Goal: Check status: Check status

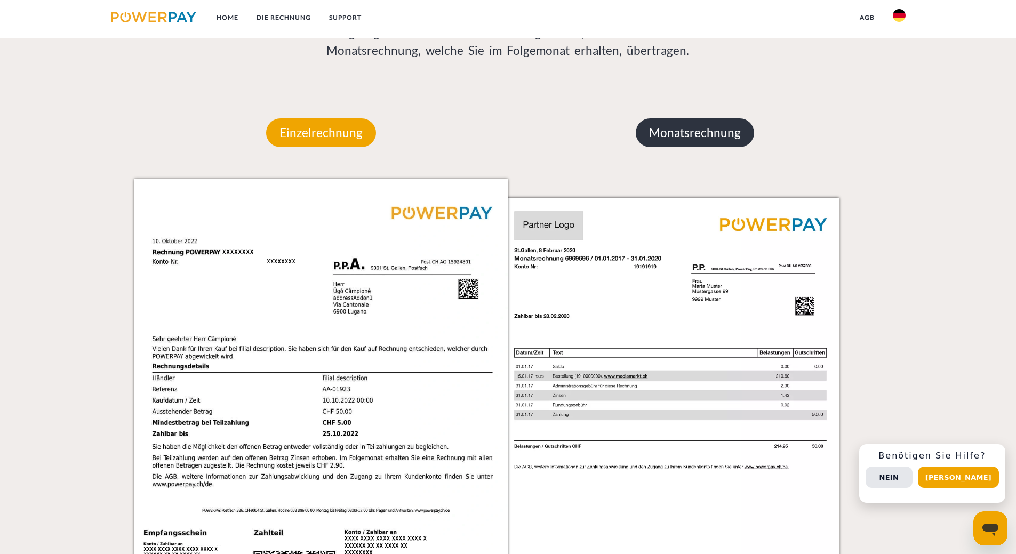
scroll to position [853, 0]
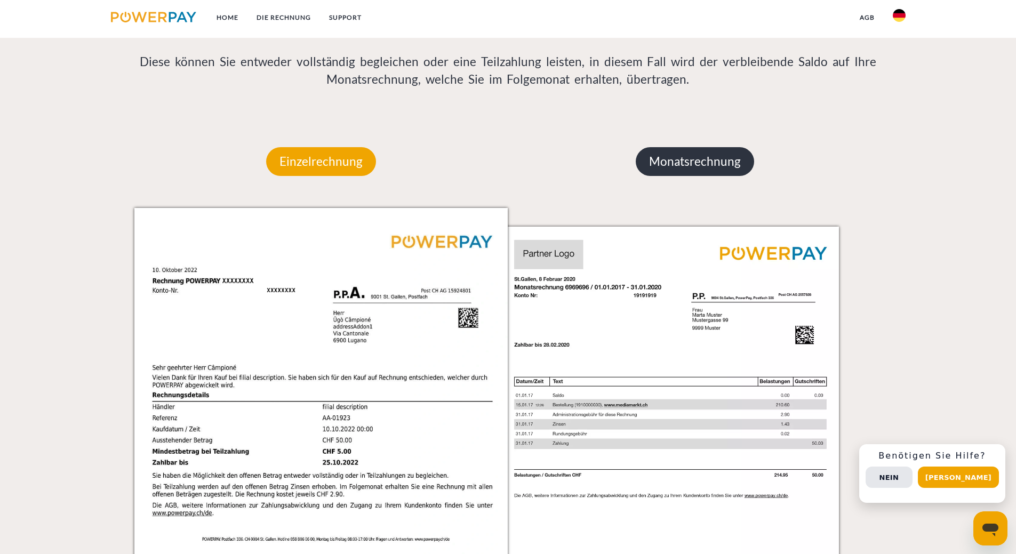
click at [717, 174] on p "Monatsrechnung" at bounding box center [695, 161] width 118 height 29
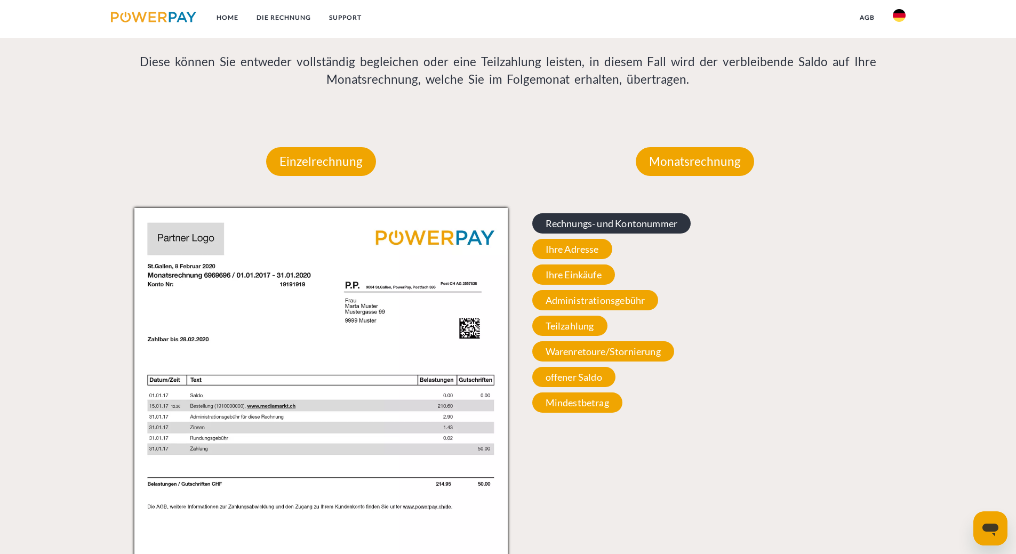
click at [577, 216] on span "Rechnungs- und Kontonummer" at bounding box center [611, 223] width 159 height 20
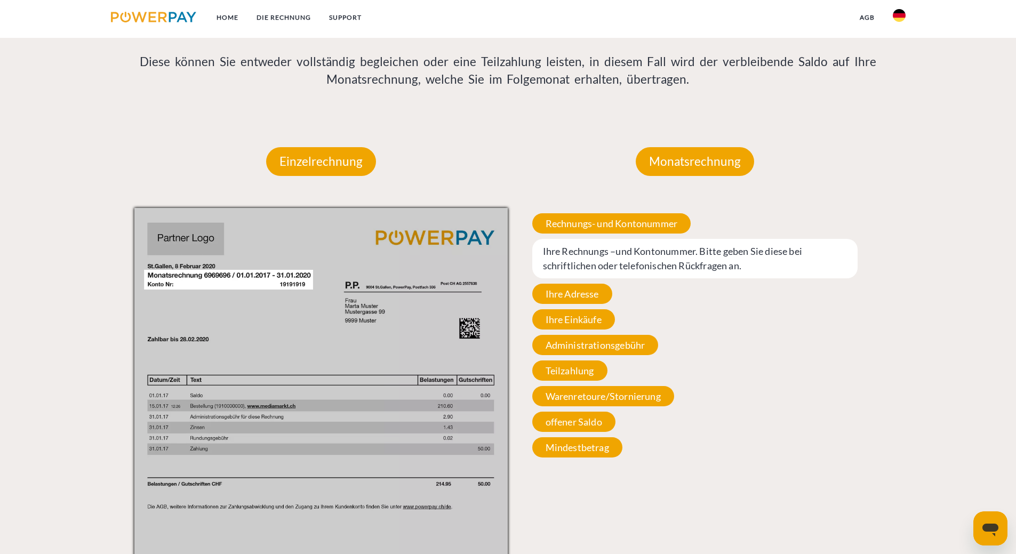
click at [776, 337] on div "Rechnungs- und Kontonummer Ihre Rechnungs –und Kontonummer. Bitte geben Sie die…" at bounding box center [695, 335] width 374 height 255
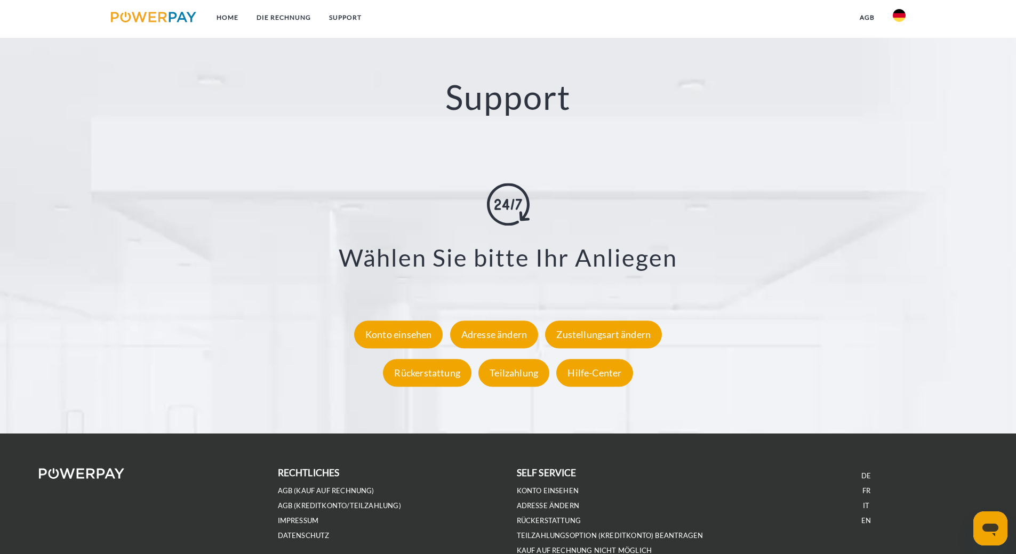
scroll to position [1866, 0]
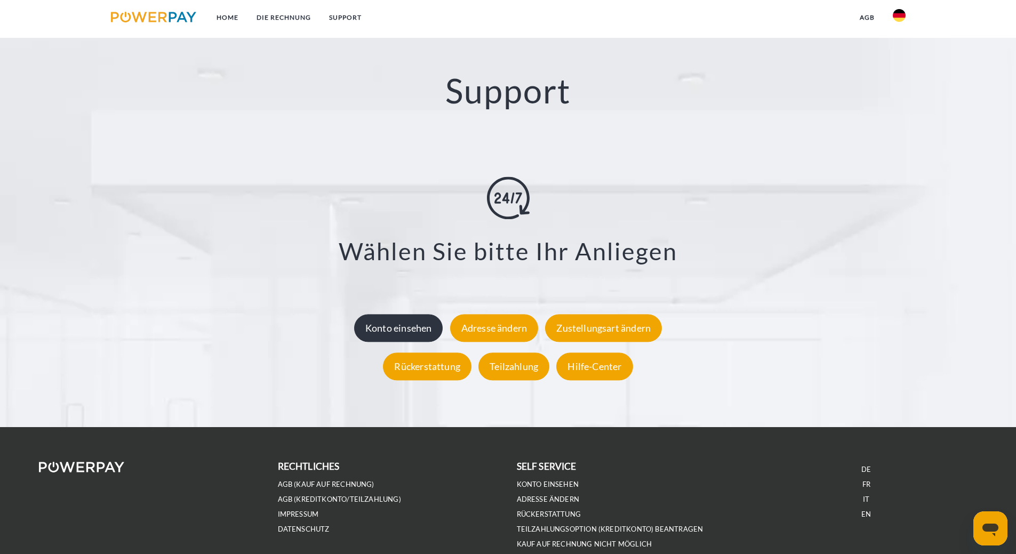
click at [380, 330] on div "Konto einsehen" at bounding box center [398, 328] width 89 height 28
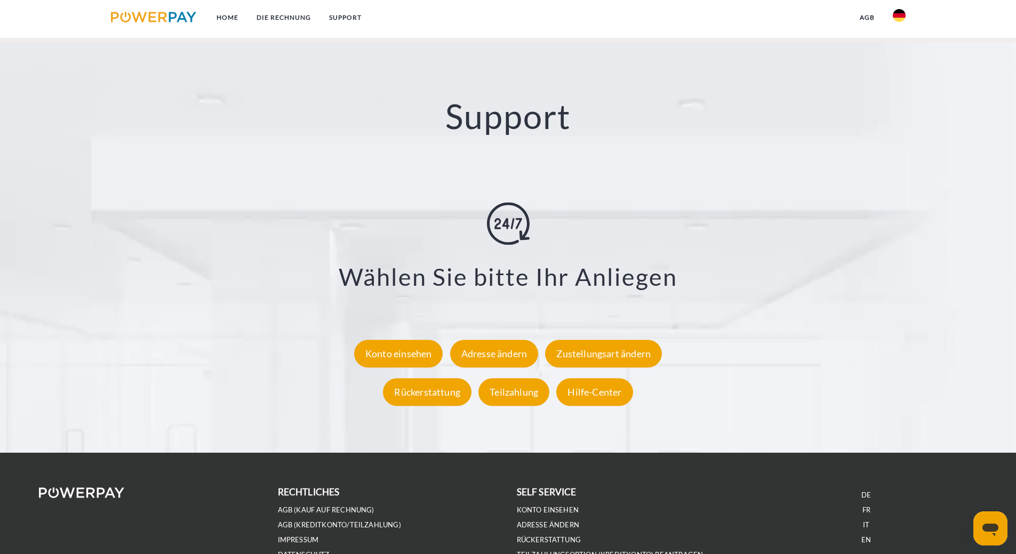
scroll to position [1866, 0]
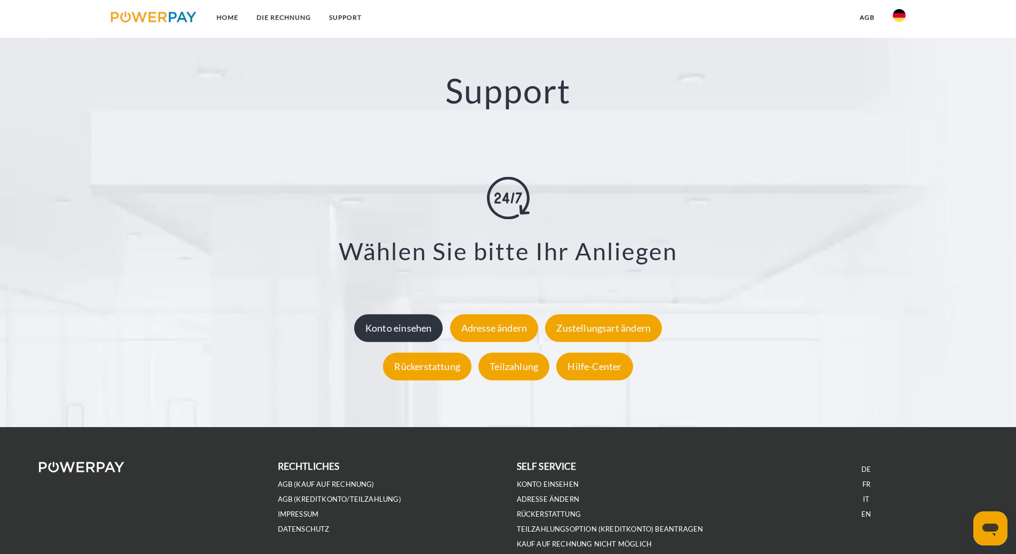
click at [411, 333] on div "Konto einsehen" at bounding box center [398, 328] width 89 height 28
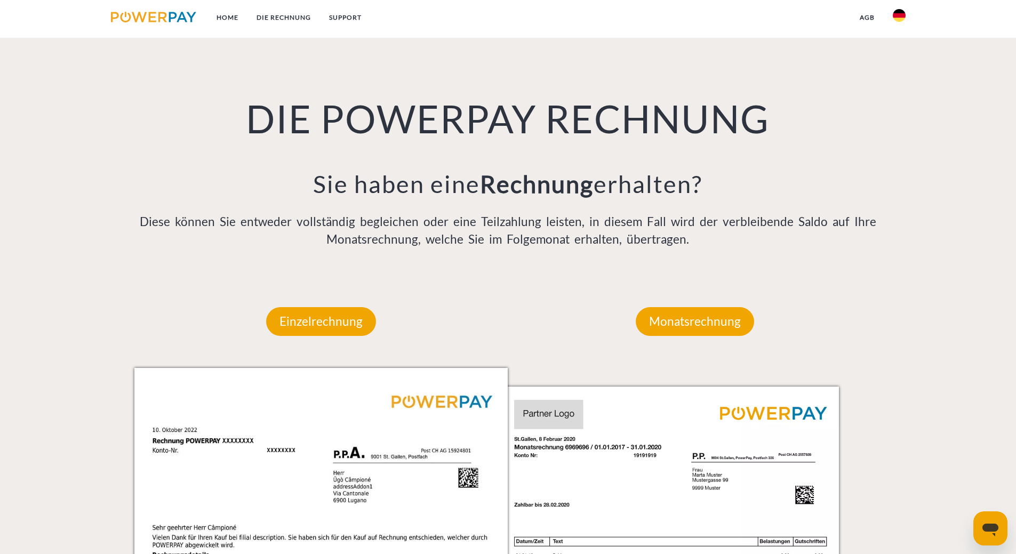
scroll to position [853, 0]
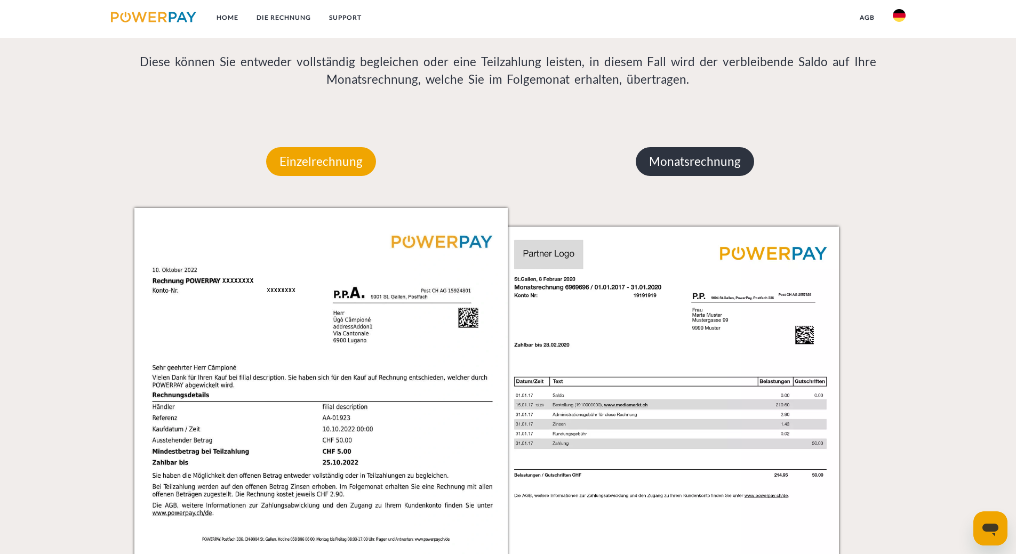
click at [725, 163] on p "Monatsrechnung" at bounding box center [695, 161] width 118 height 29
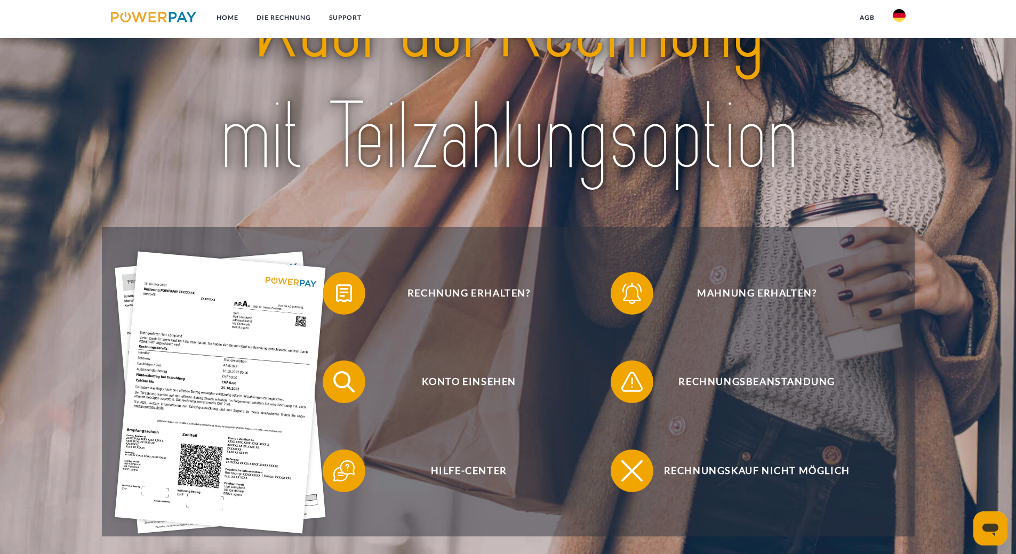
scroll to position [107, 0]
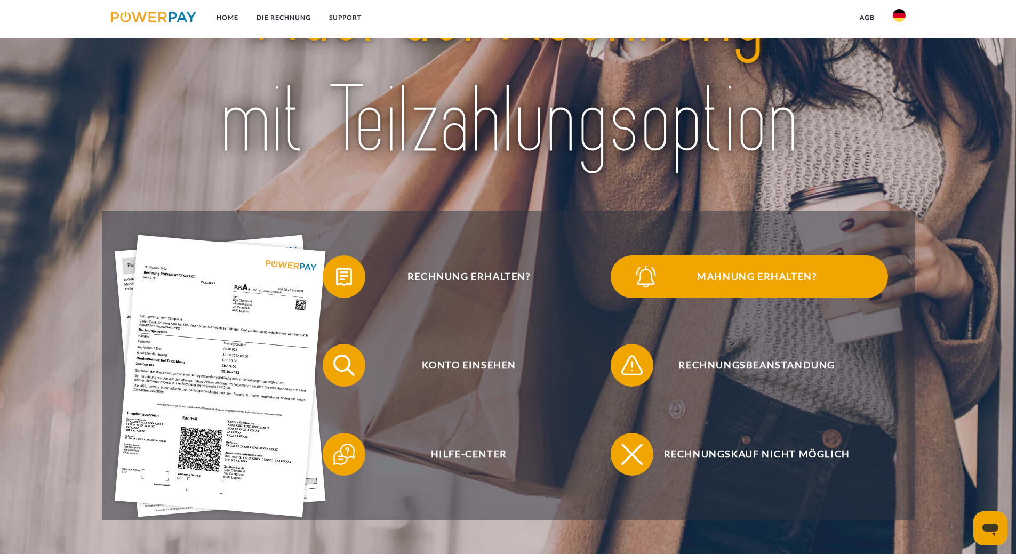
click at [710, 270] on span "Mahnung erhalten?" at bounding box center [756, 276] width 261 height 43
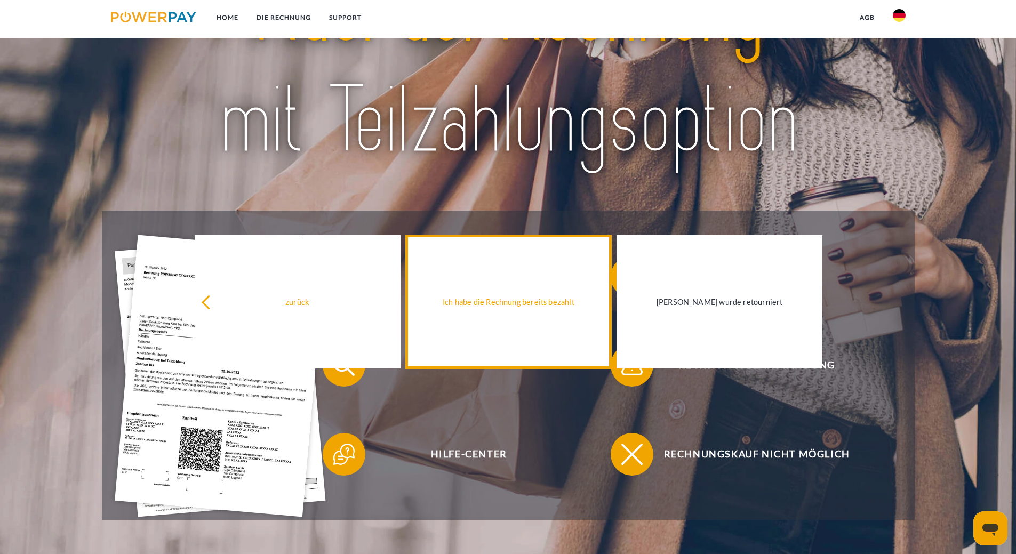
click at [594, 297] on div "Ich habe die Rechnung bereits bezahlt" at bounding box center [508, 302] width 193 height 14
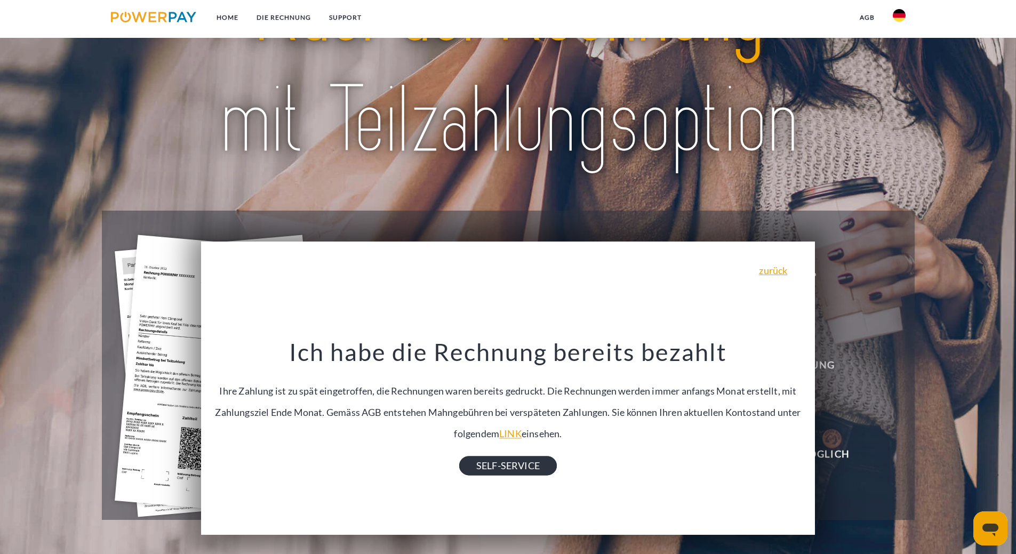
click at [513, 468] on link "SELF-SERVICE" at bounding box center [508, 465] width 98 height 19
drag, startPoint x: 87, startPoint y: 99, endPoint x: 96, endPoint y: 101, distance: 8.7
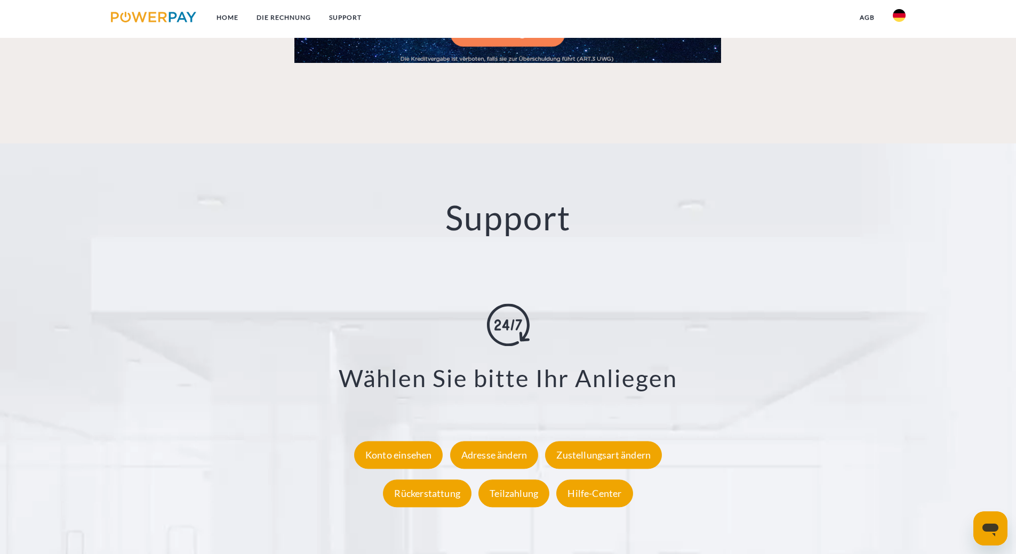
scroll to position [1919, 0]
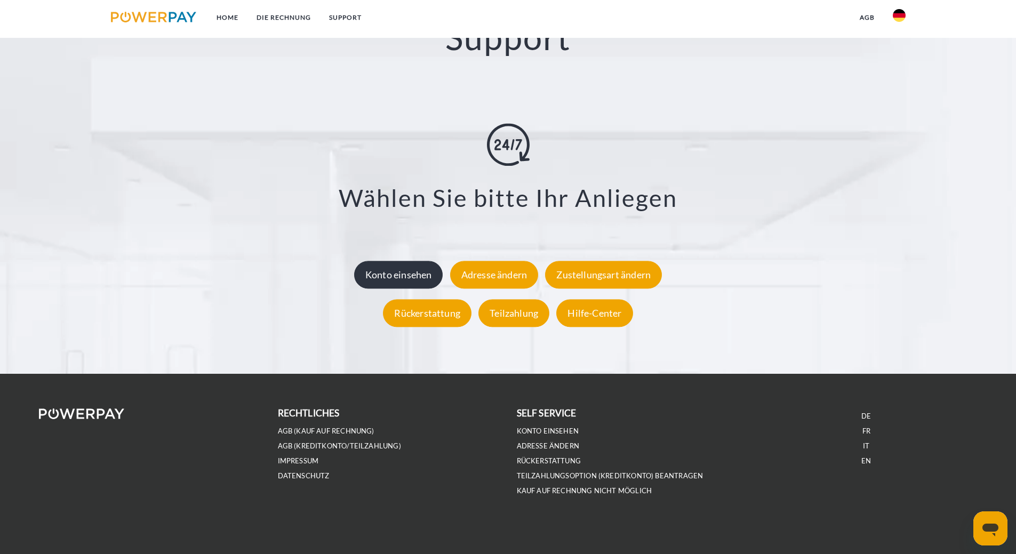
click at [424, 279] on div "Konto einsehen" at bounding box center [398, 275] width 89 height 28
